Goal: Register for event/course

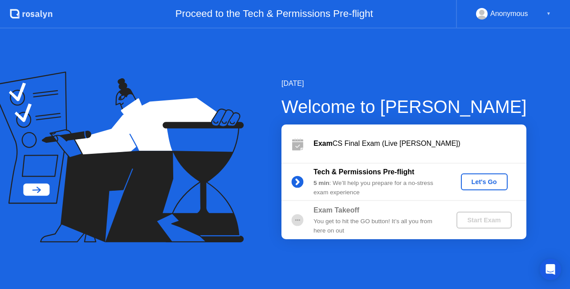
click at [469, 186] on div "Let's Go" at bounding box center [484, 182] width 40 height 7
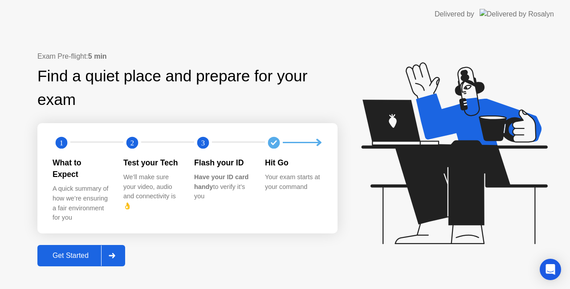
click at [59, 252] on div "Get Started" at bounding box center [70, 256] width 61 height 8
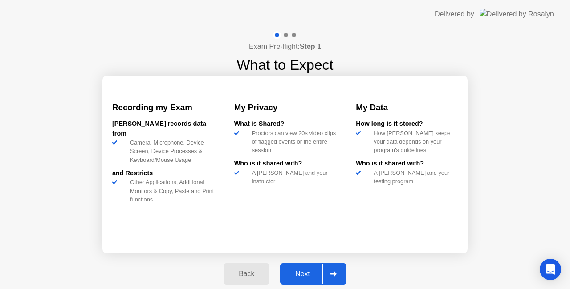
click at [305, 268] on button "Next" at bounding box center [313, 274] width 66 height 21
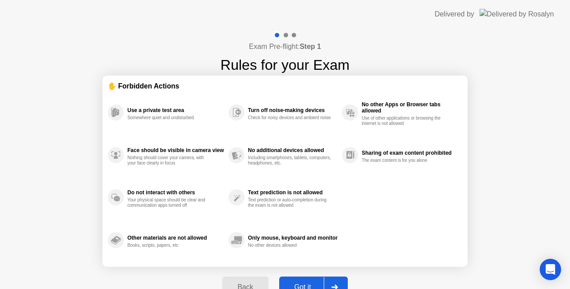
click at [301, 286] on div "Got it" at bounding box center [303, 288] width 42 height 8
select select "**********"
select select "*******"
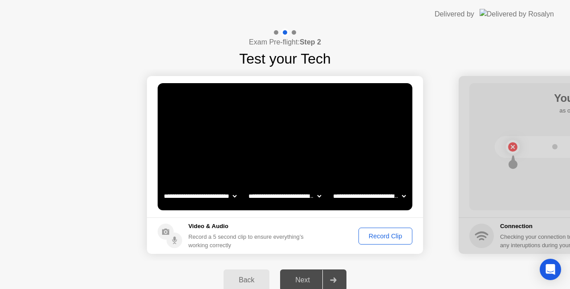
click at [379, 235] on div "Record Clip" at bounding box center [386, 236] width 48 height 7
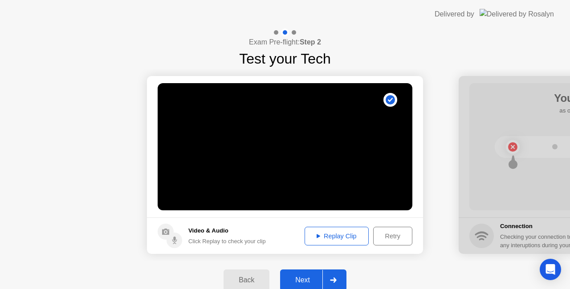
click at [391, 236] on div "Retry" at bounding box center [392, 236] width 33 height 7
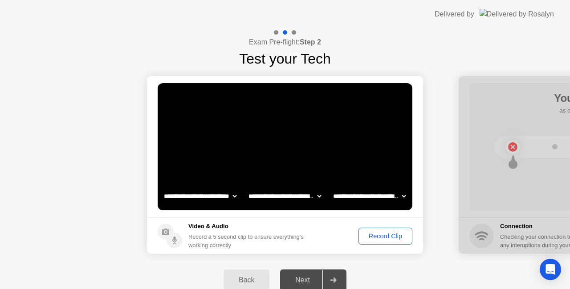
click at [391, 236] on div "Record Clip" at bounding box center [386, 236] width 48 height 7
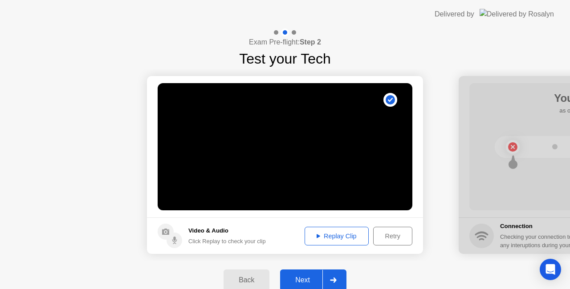
click at [305, 283] on div "Next" at bounding box center [303, 280] width 40 height 8
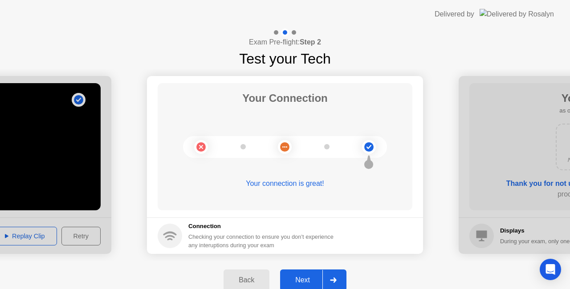
click at [305, 283] on div "Next" at bounding box center [303, 280] width 40 height 8
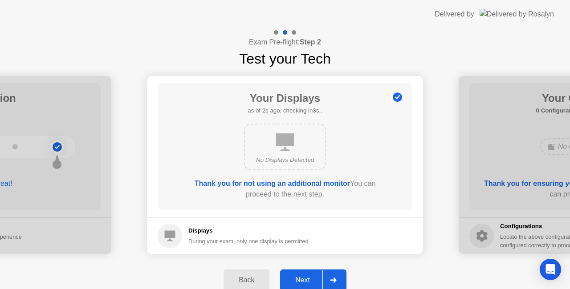
click at [305, 283] on div "Next" at bounding box center [303, 280] width 40 height 8
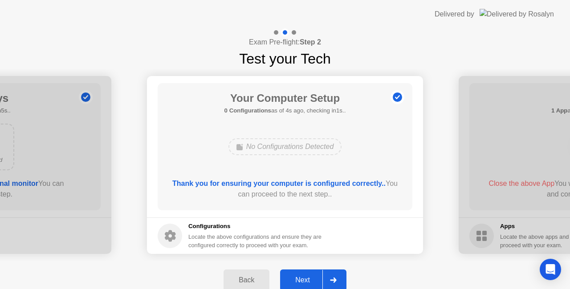
click at [305, 283] on div "Next" at bounding box center [303, 280] width 40 height 8
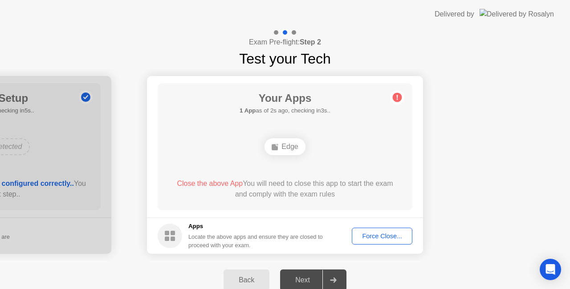
click at [394, 233] on div "Force Close..." at bounding box center [382, 236] width 54 height 7
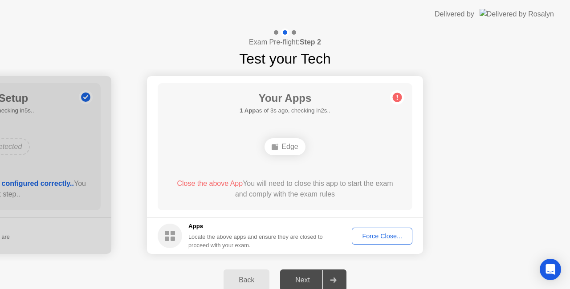
click at [294, 280] on div "Next" at bounding box center [303, 280] width 40 height 8
click at [554, 269] on icon "Open Intercom Messenger" at bounding box center [550, 270] width 10 height 12
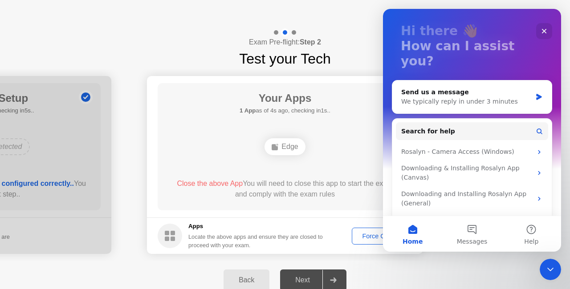
scroll to position [53, 0]
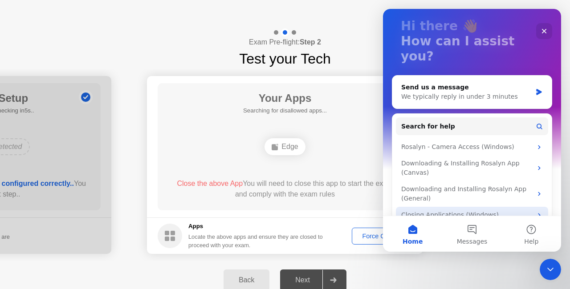
click at [479, 211] on div "Closing Applications (Windows)" at bounding box center [466, 215] width 131 height 9
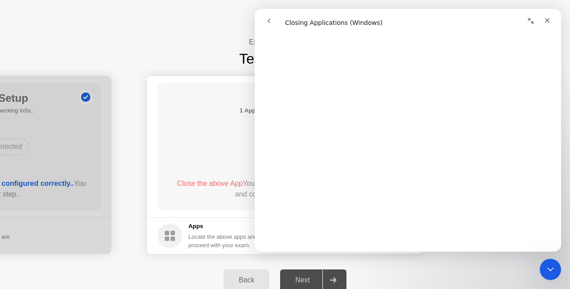
scroll to position [312, 0]
drag, startPoint x: 558, startPoint y: 70, endPoint x: 818, endPoint y: 131, distance: 267.1
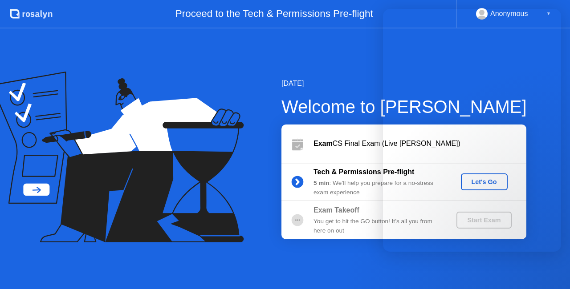
click at [278, 58] on div "[DATE] Welcome to [PERSON_NAME] Exam CS Final Exam (Live [PERSON_NAME]) Tech & …" at bounding box center [285, 158] width 570 height 261
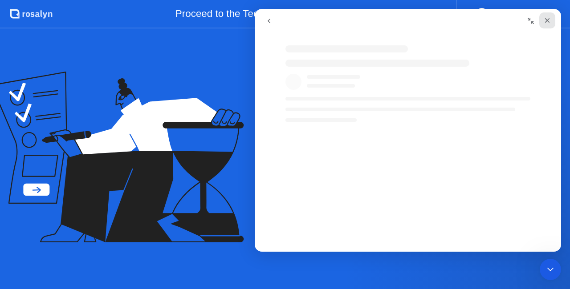
click at [552, 21] on div "Close" at bounding box center [547, 20] width 16 height 16
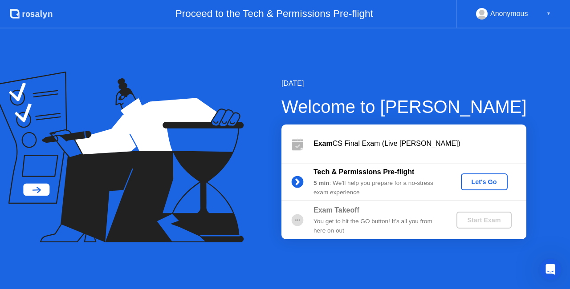
click at [472, 183] on div "Let's Go" at bounding box center [484, 182] width 40 height 7
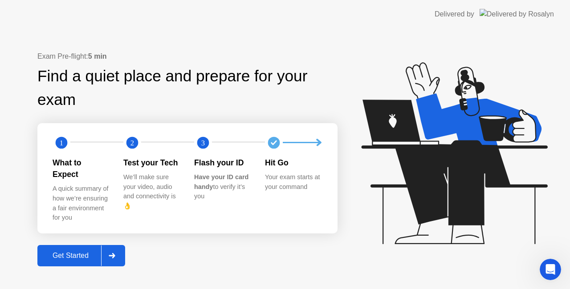
click at [472, 183] on icon at bounding box center [454, 153] width 186 height 182
click at [70, 256] on button "Get Started" at bounding box center [81, 255] width 88 height 21
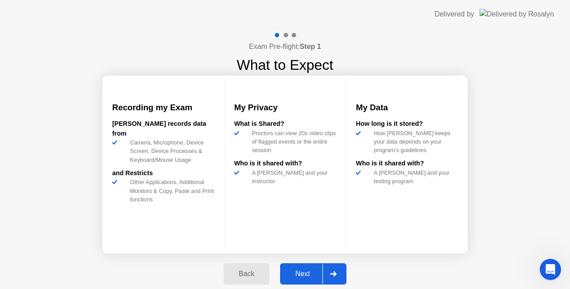
click at [298, 270] on div "Next" at bounding box center [303, 274] width 40 height 8
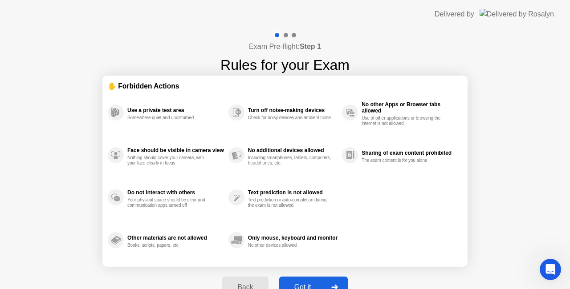
click at [299, 284] on div "Got it" at bounding box center [303, 288] width 42 height 8
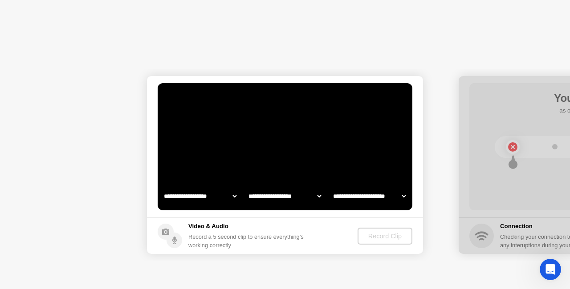
select select "**********"
select select "*******"
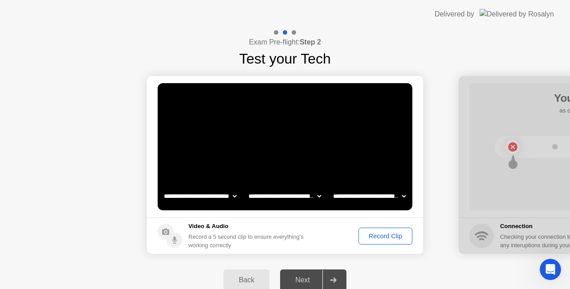
click at [378, 233] on div "Record Clip" at bounding box center [386, 236] width 48 height 7
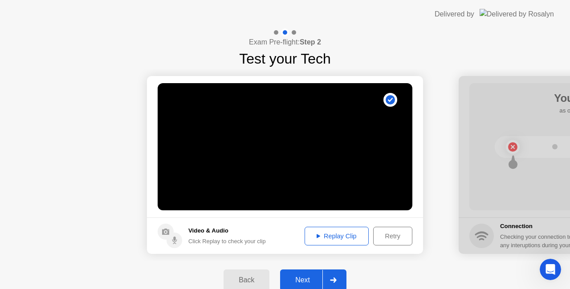
click at [305, 278] on div "Next" at bounding box center [303, 280] width 40 height 8
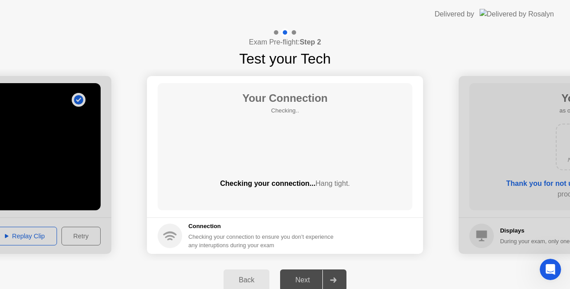
click at [305, 278] on div "Next" at bounding box center [303, 280] width 40 height 8
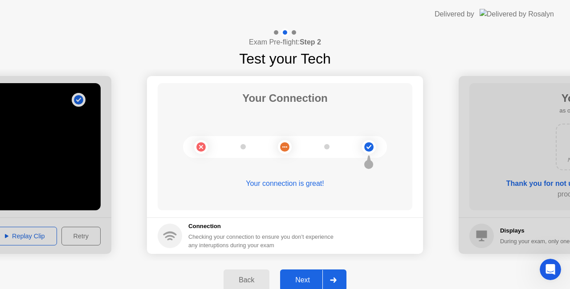
click at [301, 280] on div "Next" at bounding box center [303, 280] width 40 height 8
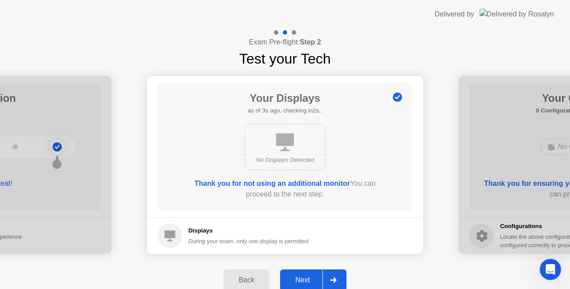
click at [301, 280] on div "Next" at bounding box center [303, 280] width 40 height 8
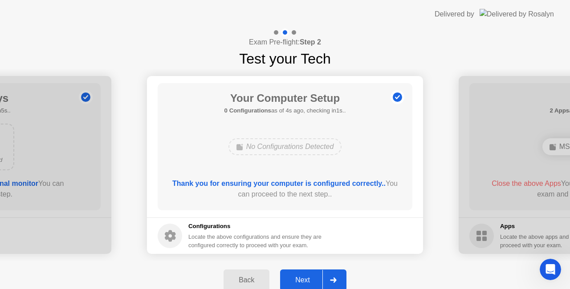
click at [301, 280] on div "Next" at bounding box center [303, 280] width 40 height 8
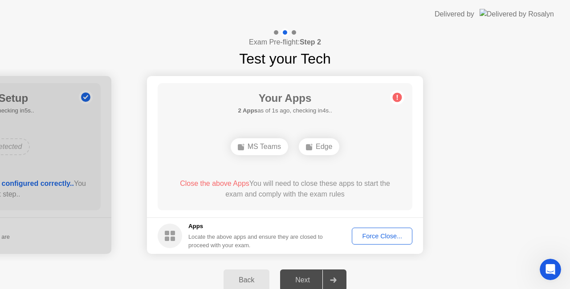
click at [370, 236] on div "Force Close..." at bounding box center [382, 236] width 54 height 7
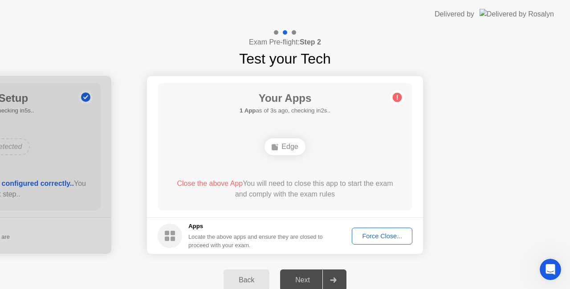
click at [223, 185] on span "Close the above App" at bounding box center [210, 184] width 66 height 8
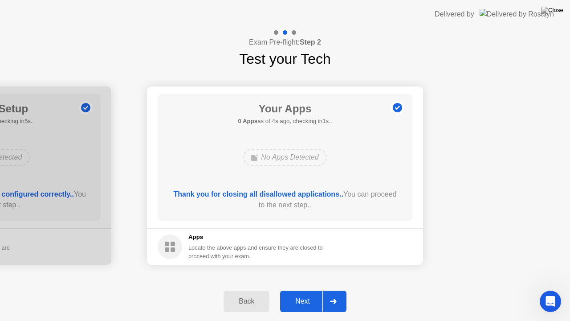
click at [309, 289] on div "Next" at bounding box center [303, 301] width 40 height 8
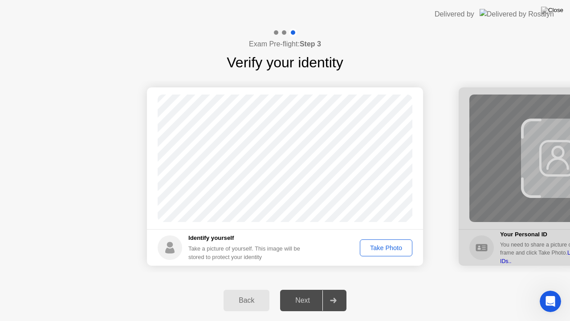
click at [373, 247] on div "Take Photo" at bounding box center [386, 247] width 46 height 7
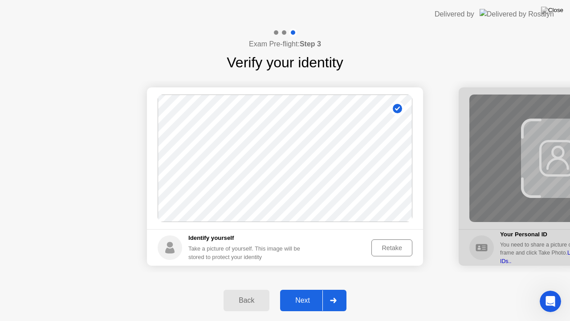
click at [373, 247] on button "Retake" at bounding box center [391, 247] width 41 height 17
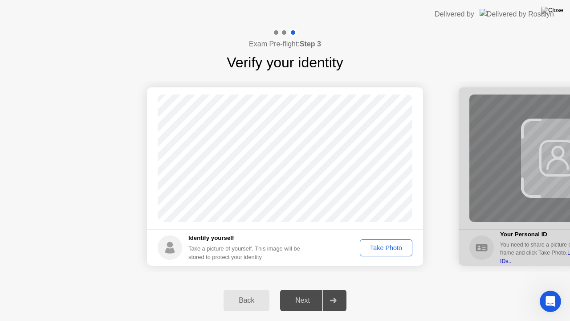
click at [373, 247] on div "Take Photo" at bounding box center [386, 247] width 46 height 7
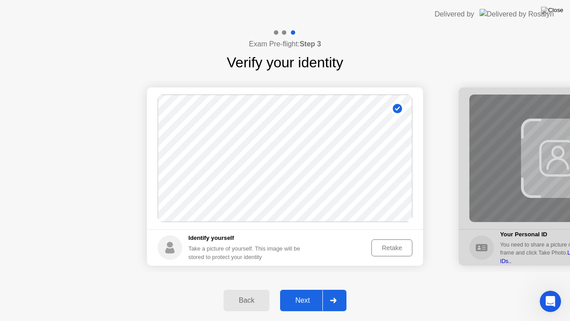
click at [293, 289] on div "Next" at bounding box center [303, 300] width 40 height 8
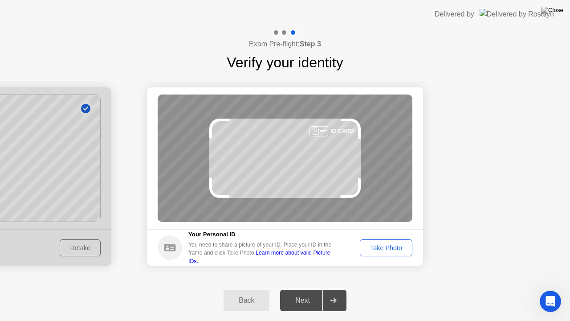
click at [374, 247] on div "Take Photo" at bounding box center [386, 247] width 46 height 7
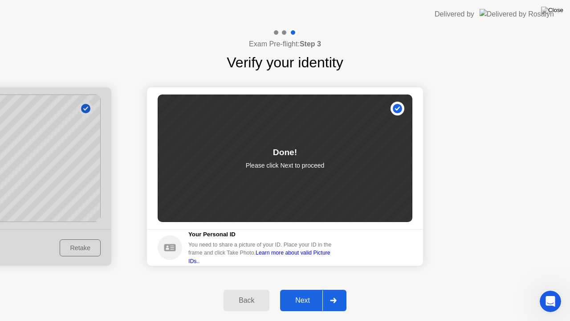
click at [307, 289] on div "Next" at bounding box center [303, 300] width 40 height 8
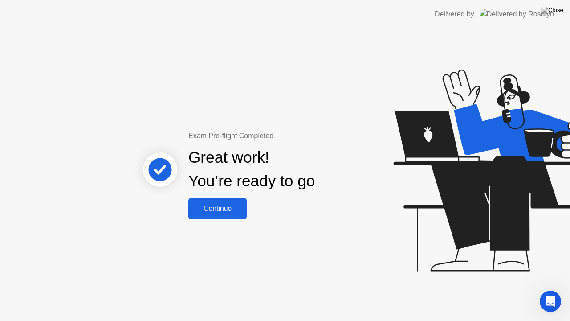
click at [215, 216] on button "Continue" at bounding box center [217, 208] width 58 height 21
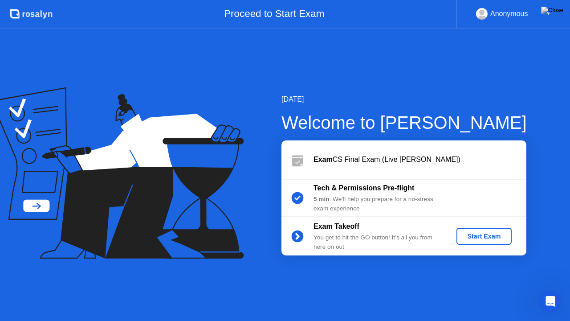
click at [470, 231] on button "Start Exam" at bounding box center [483, 235] width 55 height 17
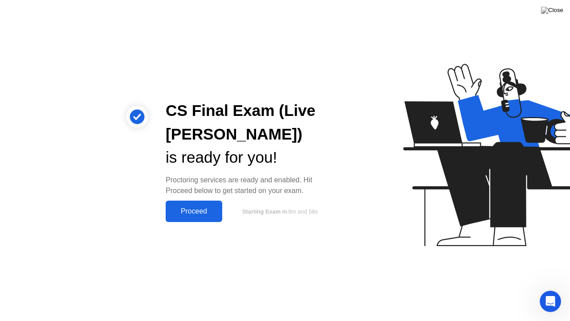
click at [192, 213] on div "Proceed" at bounding box center [193, 211] width 51 height 8
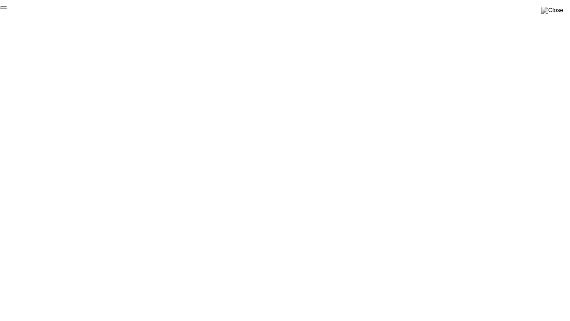
click div "End Proctoring Session"
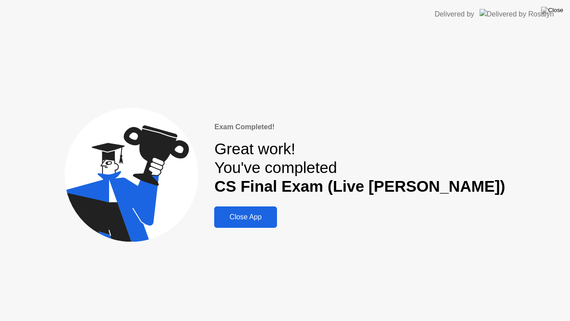
click at [274, 215] on div "Close App" at bounding box center [245, 217] width 57 height 8
